Goal: Task Accomplishment & Management: Manage account settings

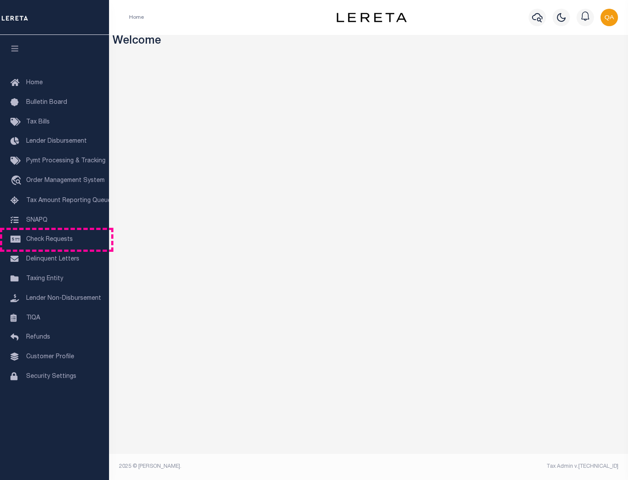
click at [55, 240] on span "Check Requests" at bounding box center [49, 240] width 47 height 6
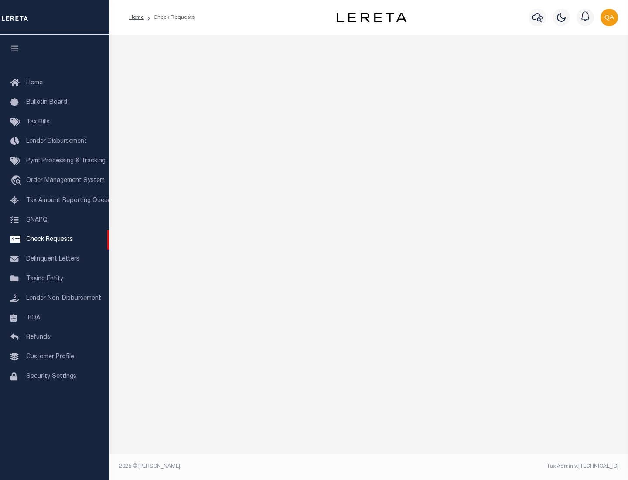
select select "50"
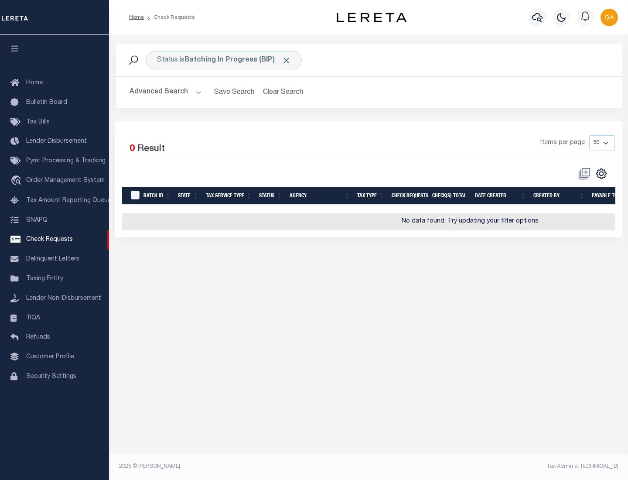
click at [287, 60] on span "Click to Remove" at bounding box center [286, 60] width 9 height 9
